Goal: Transaction & Acquisition: Download file/media

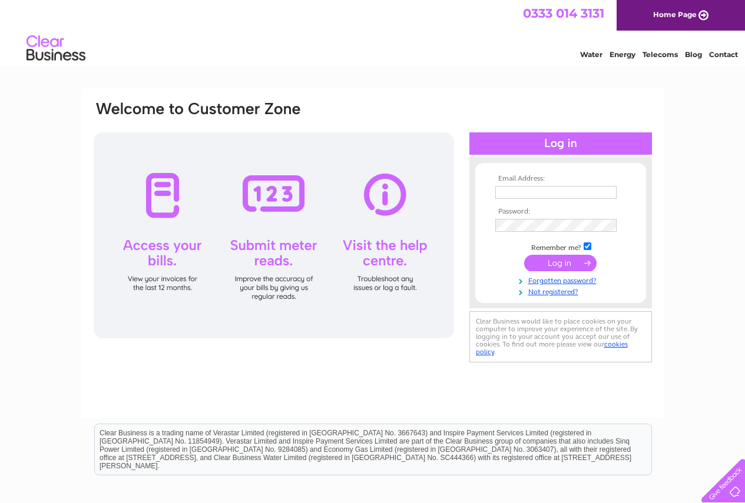
type input "[EMAIL_ADDRESS][DOMAIN_NAME]"
click at [588, 265] on input "submit" at bounding box center [560, 263] width 72 height 16
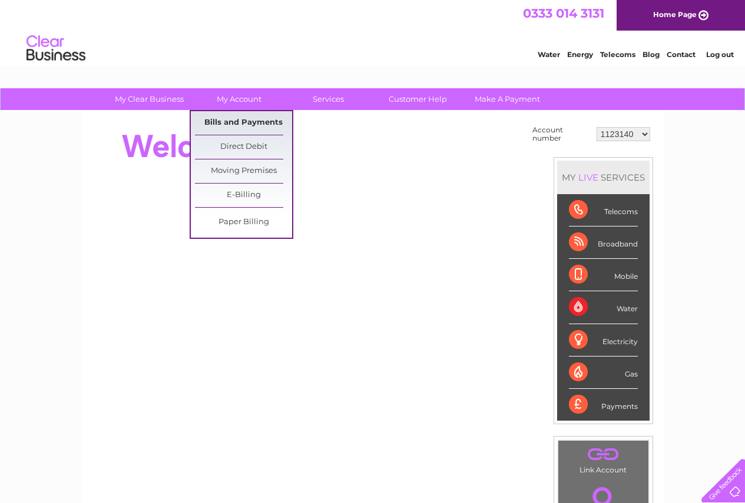
click at [235, 117] on link "Bills and Payments" at bounding box center [243, 123] width 97 height 24
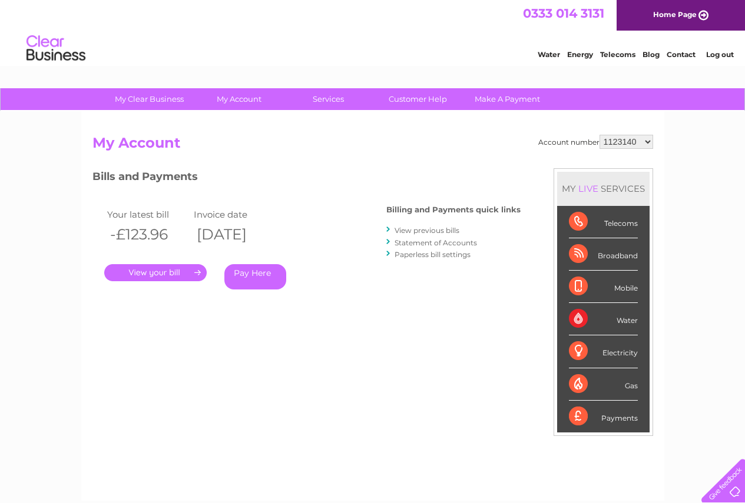
click at [142, 273] on link "." at bounding box center [155, 272] width 102 height 17
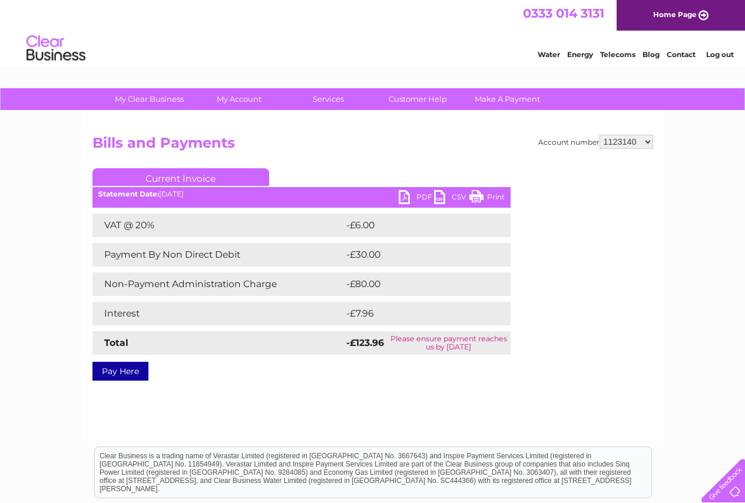
click at [416, 192] on link "PDF" at bounding box center [416, 198] width 35 height 17
click at [645, 145] on select "1123140 30312158" at bounding box center [626, 142] width 54 height 14
select select "30312158"
click at [599, 135] on select "1123140 30312158" at bounding box center [626, 142] width 54 height 14
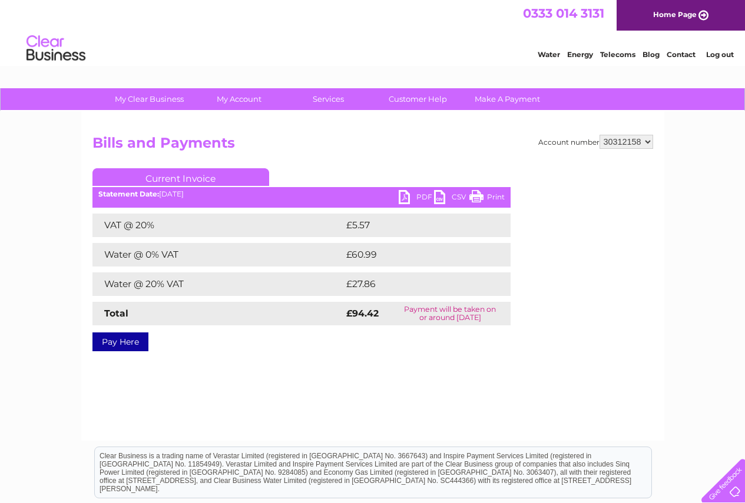
click at [411, 201] on link "PDF" at bounding box center [416, 198] width 35 height 17
click at [622, 145] on select "1123140 30312158" at bounding box center [626, 142] width 54 height 14
select select "1123140"
click at [599, 135] on select "1123140 30312158" at bounding box center [626, 142] width 54 height 14
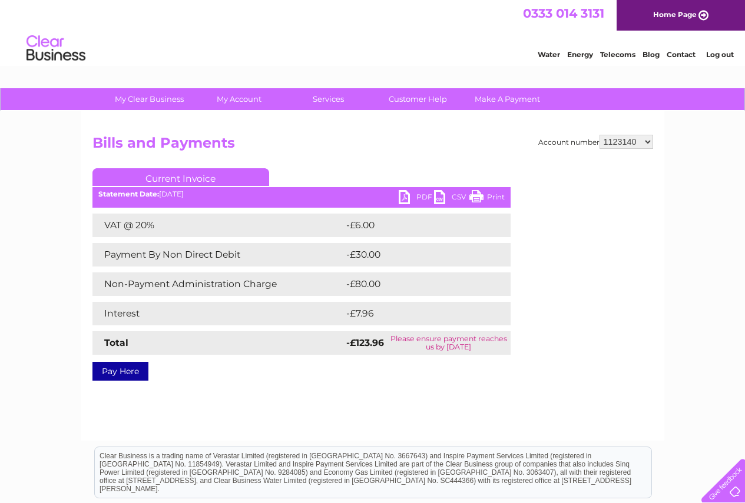
click at [471, 420] on div "Account number 1123140 30312158 Bills and Payments Current Invoice PDF CSV Print" at bounding box center [372, 276] width 583 height 330
click at [402, 195] on link "PDF" at bounding box center [416, 198] width 35 height 17
